Goal: Task Accomplishment & Management: Use online tool/utility

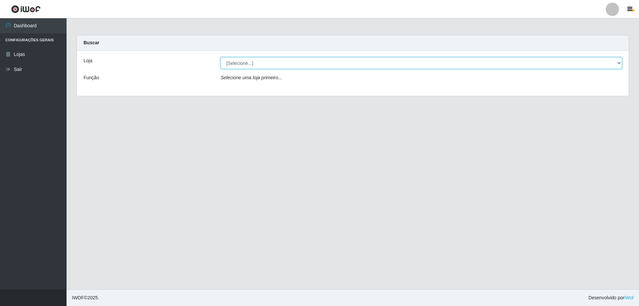
click at [344, 63] on select "[Selecione...] SuperShow Bis - Avenida 6 SuperShow [GEOGRAPHIC_DATA]" at bounding box center [422, 63] width 402 height 12
select select "60"
click at [221, 57] on select "[Selecione...] SuperShow Bis - Avenida 6 SuperShow [GEOGRAPHIC_DATA]" at bounding box center [422, 63] width 402 height 12
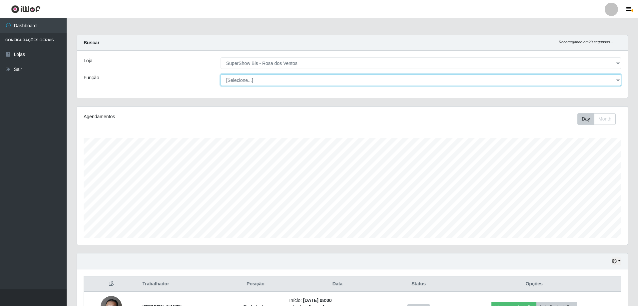
click at [301, 80] on select "[Selecione...] ASG ASG + ASG ++ Auxiliar de Cozinha Balconista de Açougue Balco…" at bounding box center [420, 80] width 400 height 12
select select "1"
click at [220, 74] on select "[Selecione...] ASG ASG + ASG ++ Auxiliar de Cozinha Balconista de Açougue Balco…" at bounding box center [420, 80] width 400 height 12
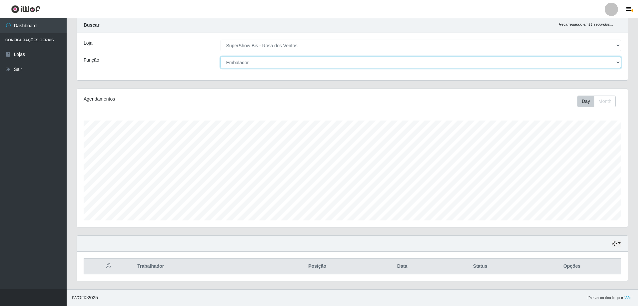
scroll to position [77, 0]
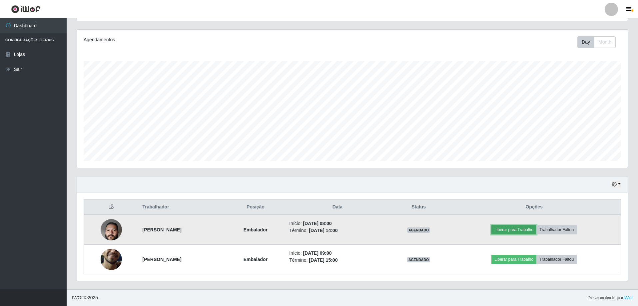
click at [523, 226] on button "Liberar para Trabalho" at bounding box center [513, 229] width 45 height 9
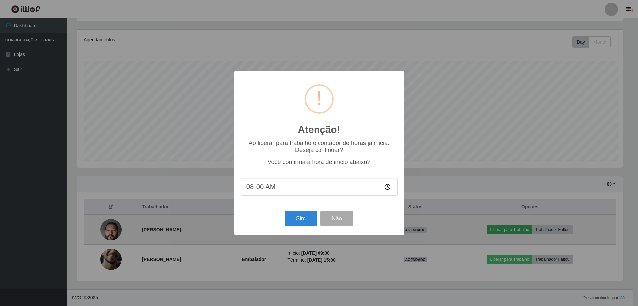
scroll to position [138, 547]
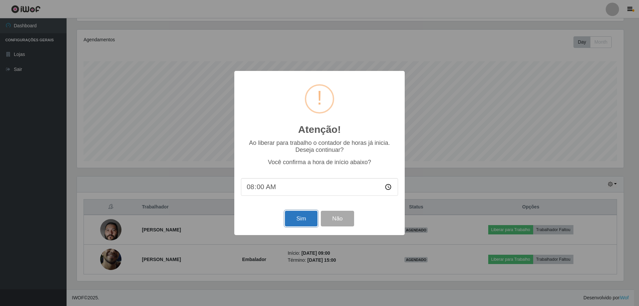
click at [304, 217] on button "Sim" at bounding box center [301, 219] width 32 height 16
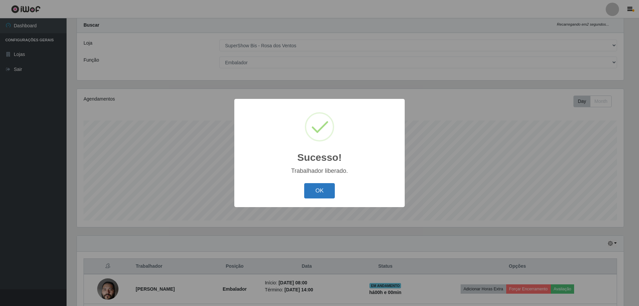
click at [320, 191] on button "OK" at bounding box center [319, 191] width 31 height 16
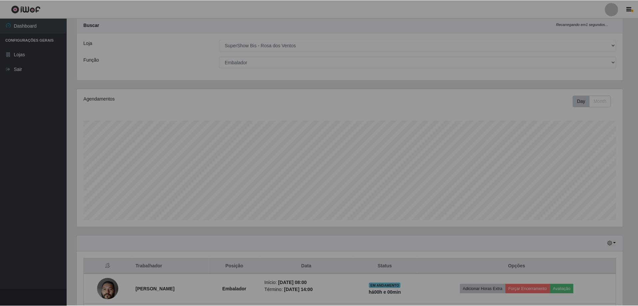
scroll to position [138, 550]
